Goal: Task Accomplishment & Management: Manage account settings

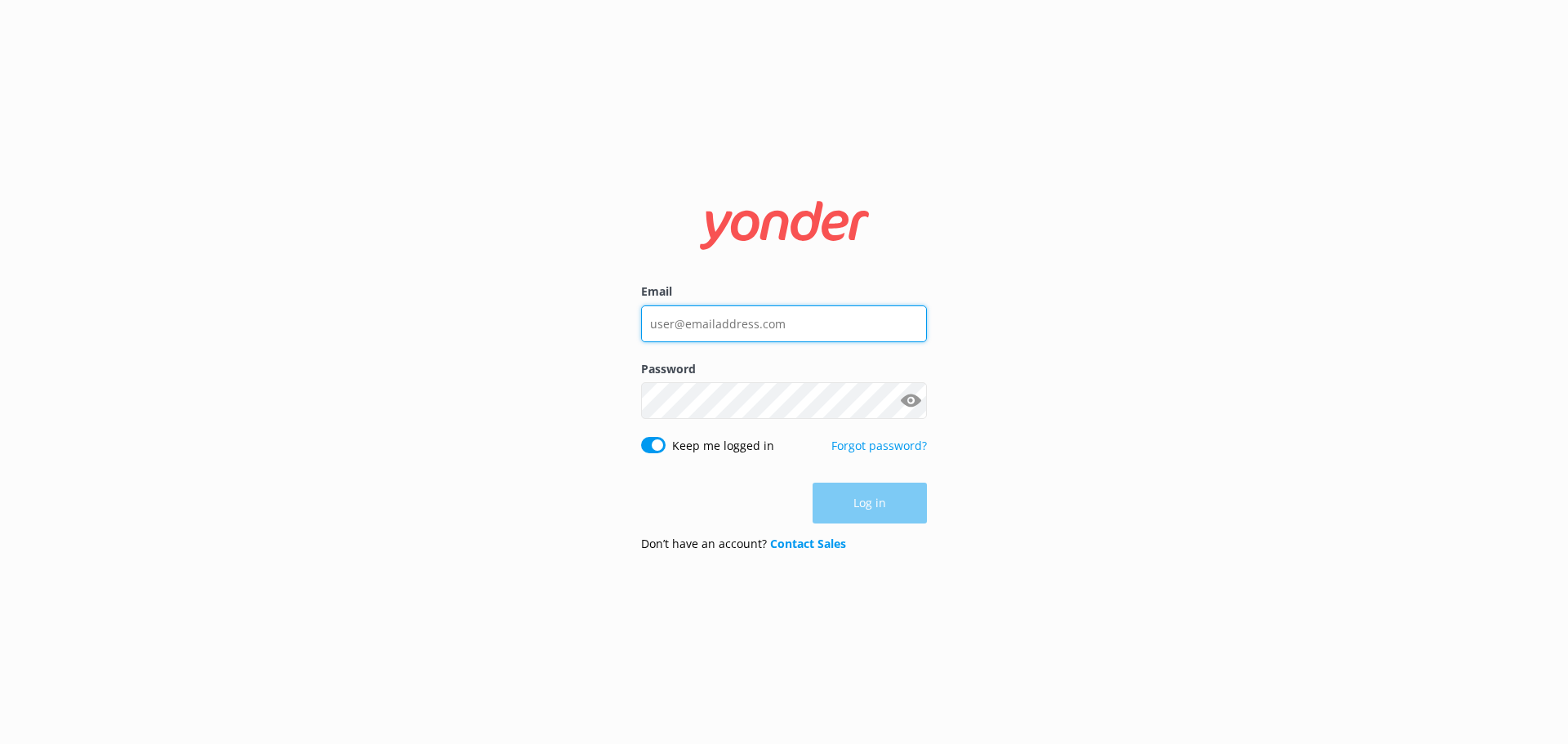
type input "[PERSON_NAME][EMAIL_ADDRESS][DOMAIN_NAME]"
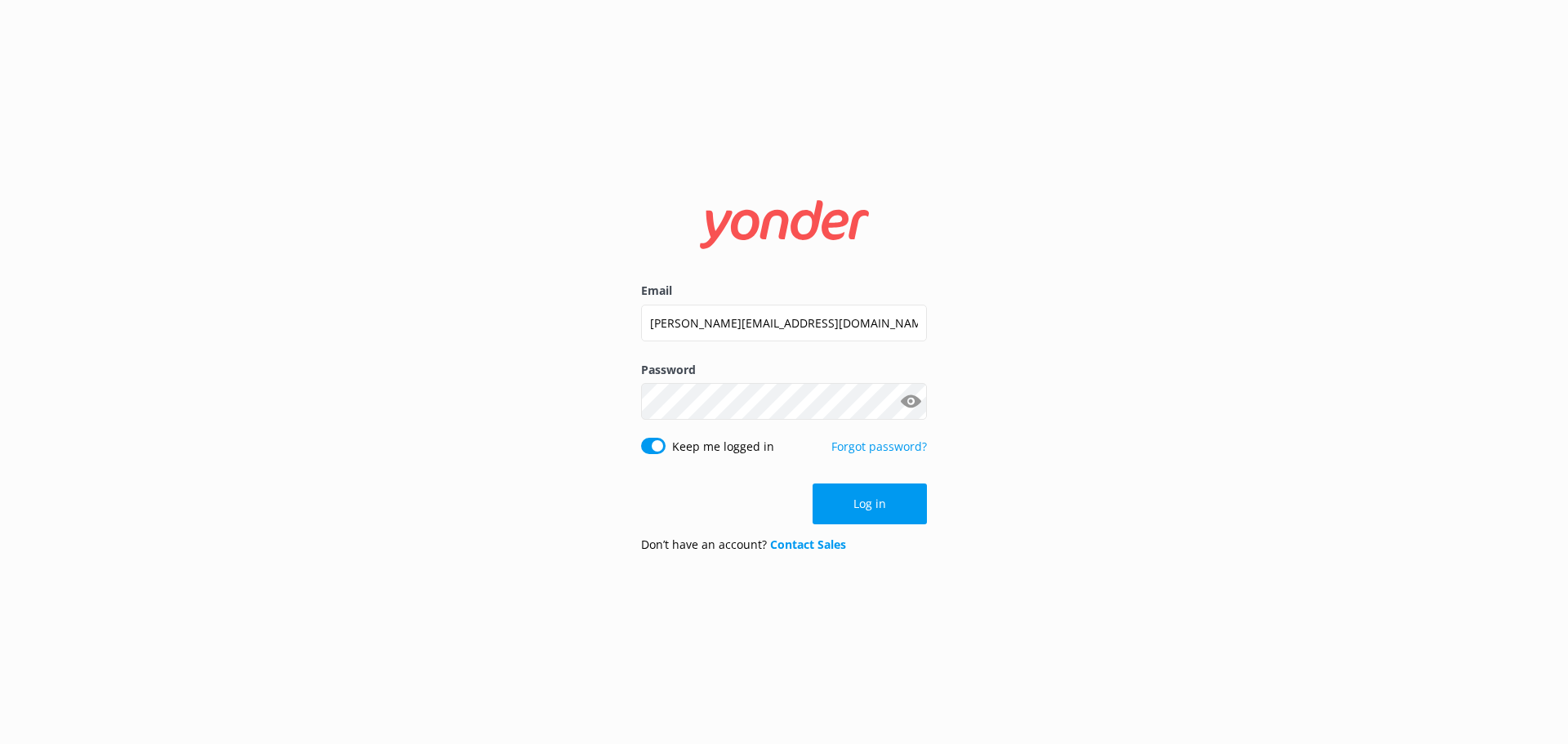
click at [847, 506] on div "Log in" at bounding box center [784, 503] width 286 height 41
click at [847, 506] on button "Log in" at bounding box center [869, 503] width 114 height 41
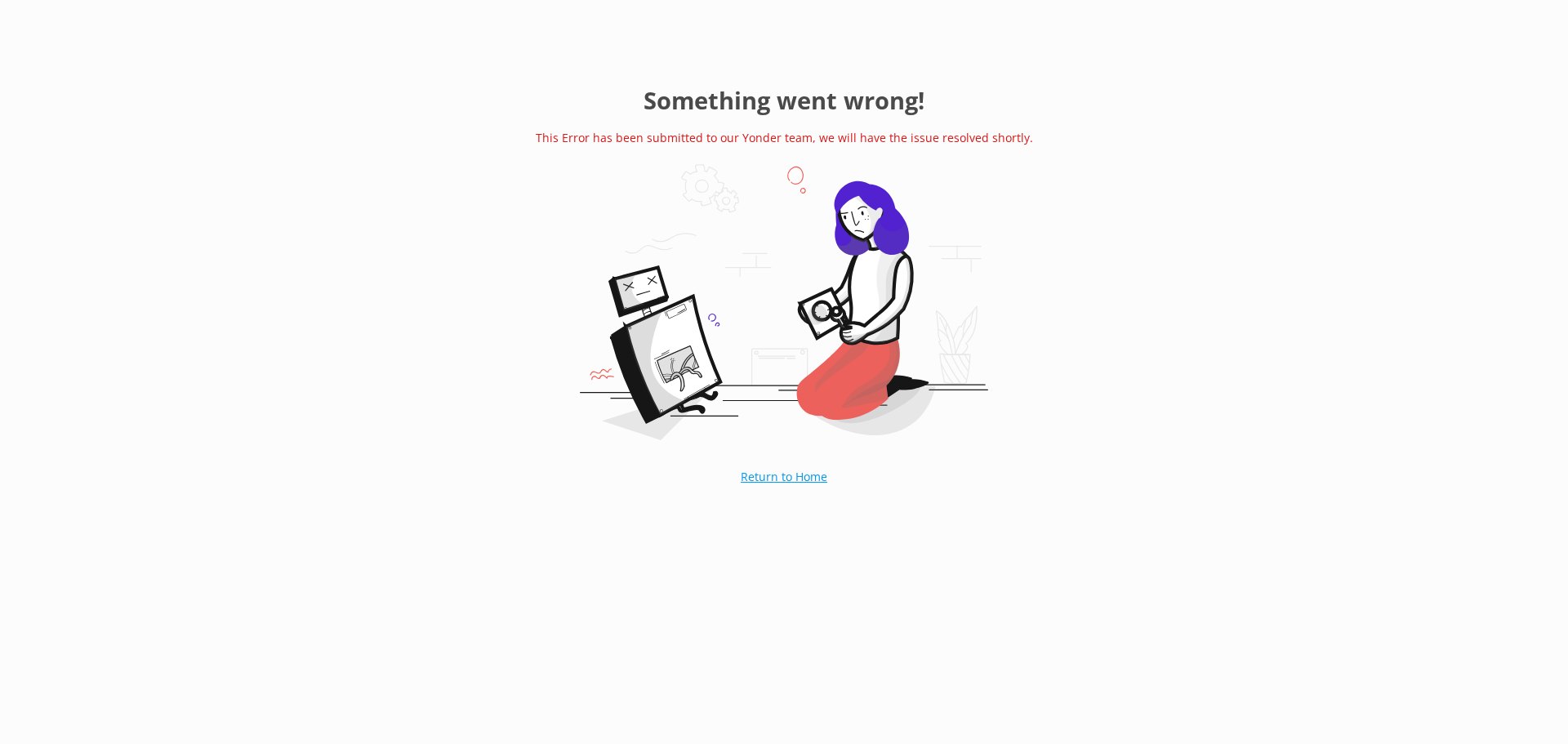
click at [798, 478] on link "Return to Home" at bounding box center [784, 476] width 168 height 41
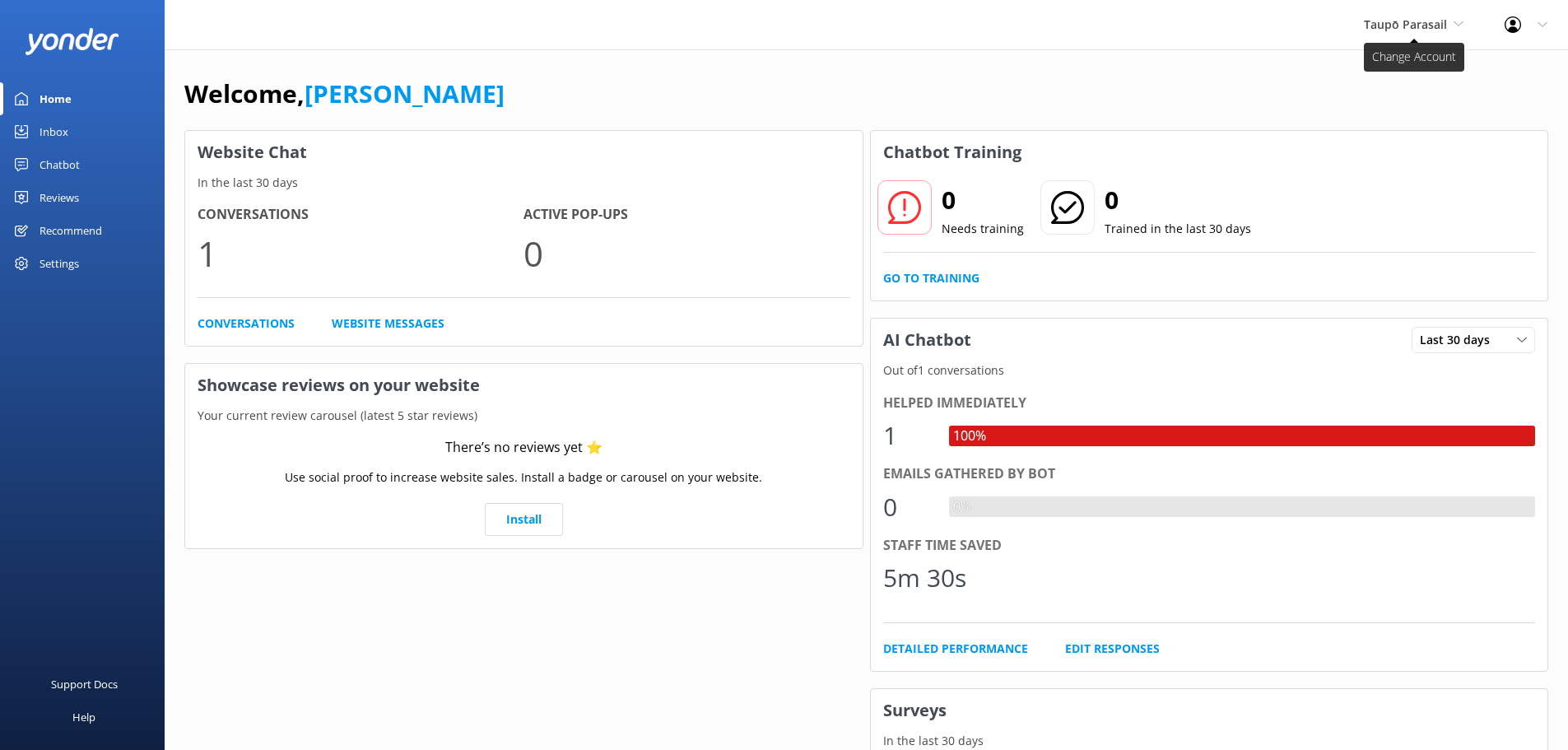
click at [1448, 25] on span "Taupō Parasail" at bounding box center [1413, 24] width 99 height 18
click at [1405, 67] on link "Chris Jolly Outdoors" at bounding box center [1425, 68] width 165 height 40
